Goal: Task Accomplishment & Management: Manage account settings

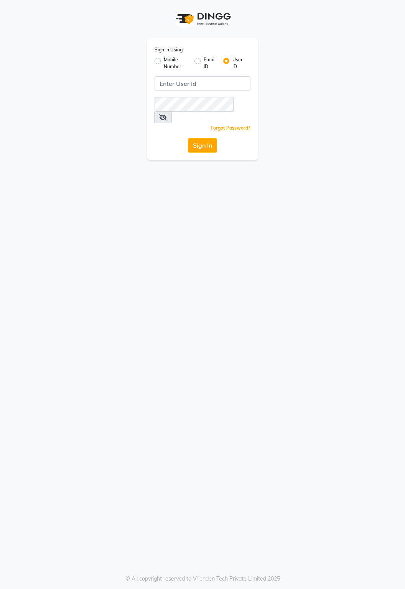
type input "thelondonhairsalon"
click at [188, 138] on button "Sign In" at bounding box center [202, 145] width 29 height 15
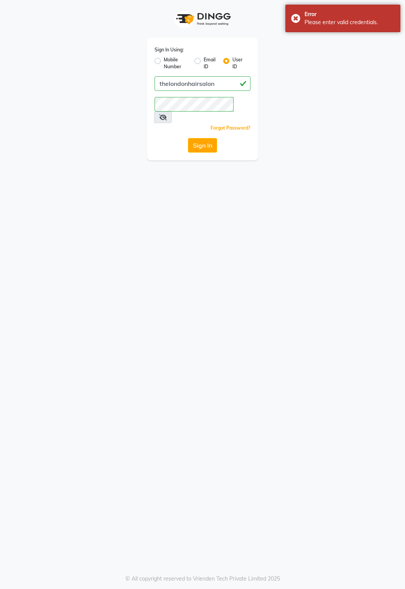
click at [167, 114] on icon at bounding box center [163, 117] width 8 height 6
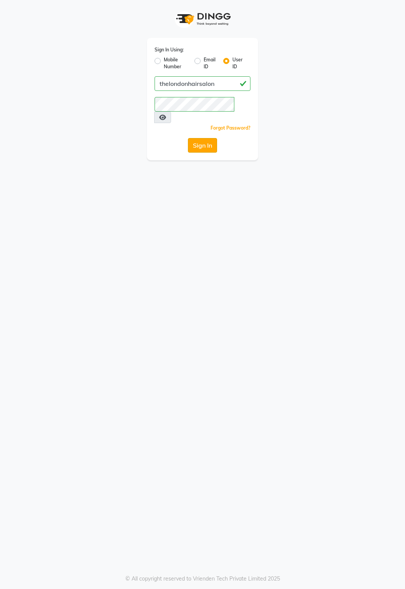
click at [200, 138] on button "Sign In" at bounding box center [202, 145] width 29 height 15
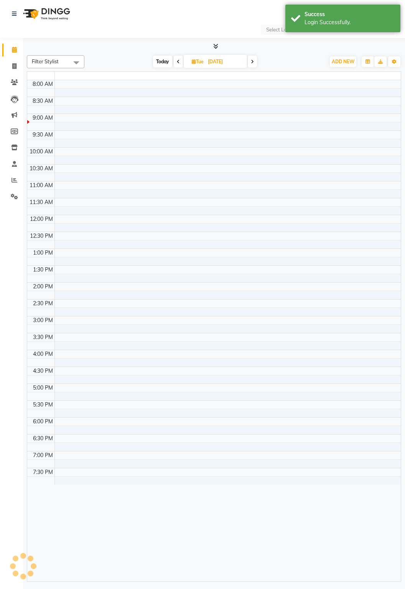
select select "en"
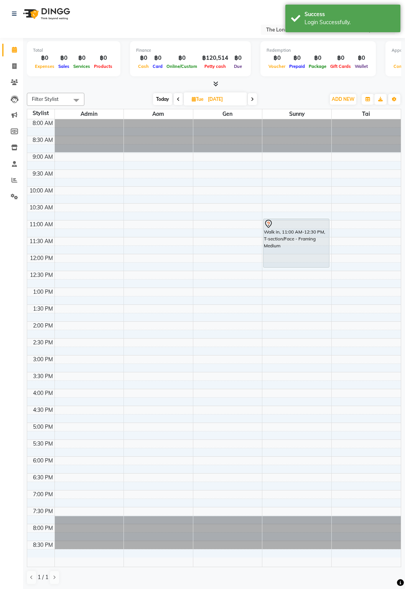
click at [165, 100] on span "Today" at bounding box center [162, 99] width 19 height 12
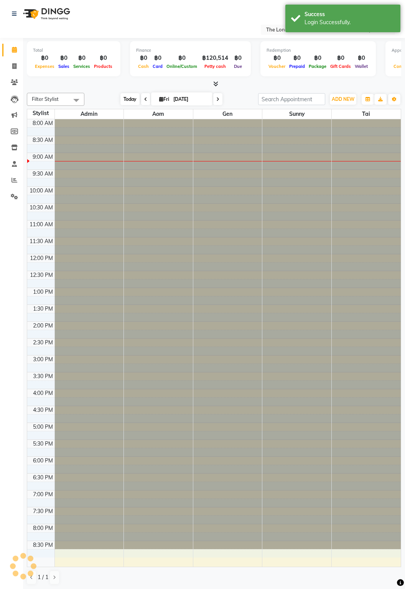
type input "03-10-2025"
